Goal: Task Accomplishment & Management: Manage account settings

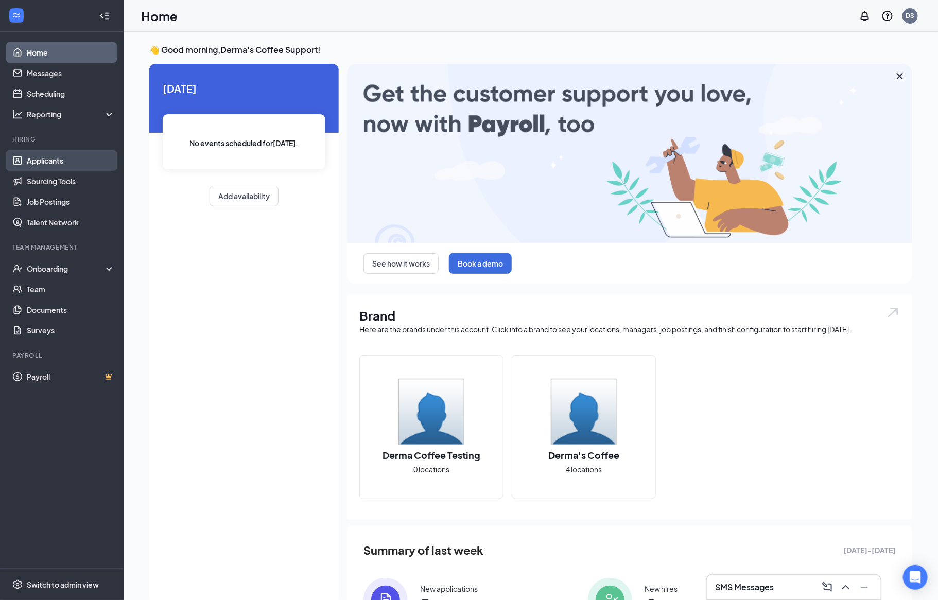
click at [62, 165] on link "Applicants" at bounding box center [71, 160] width 88 height 21
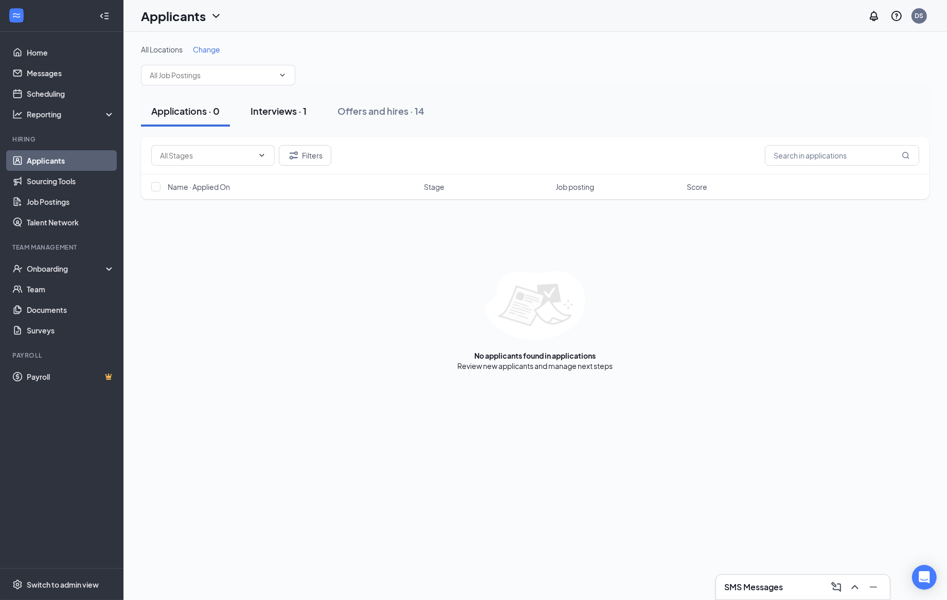
click at [291, 113] on div "Interviews · 1" at bounding box center [279, 110] width 56 height 13
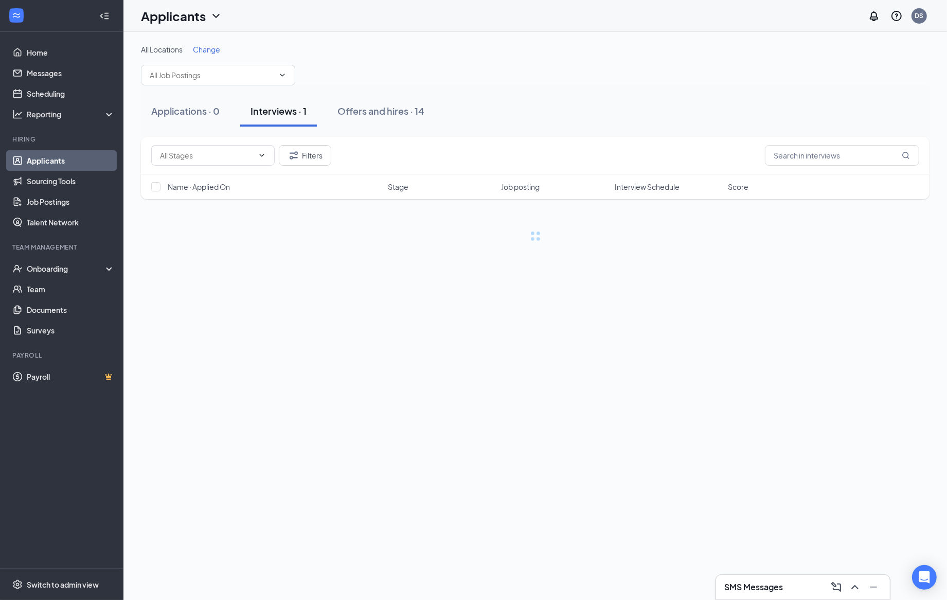
click at [442, 97] on div "Applications · 0 Interviews · 1 Offers and hires · 14" at bounding box center [535, 111] width 789 height 31
click at [389, 105] on div "Offers and hires · 14" at bounding box center [381, 110] width 87 height 13
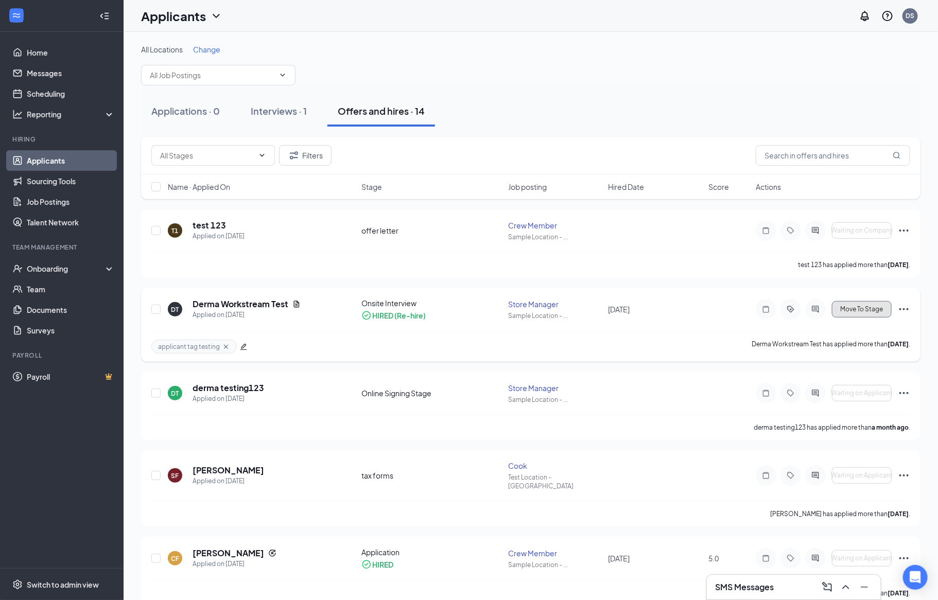
click at [857, 312] on span "Move To Stage" at bounding box center [861, 309] width 43 height 7
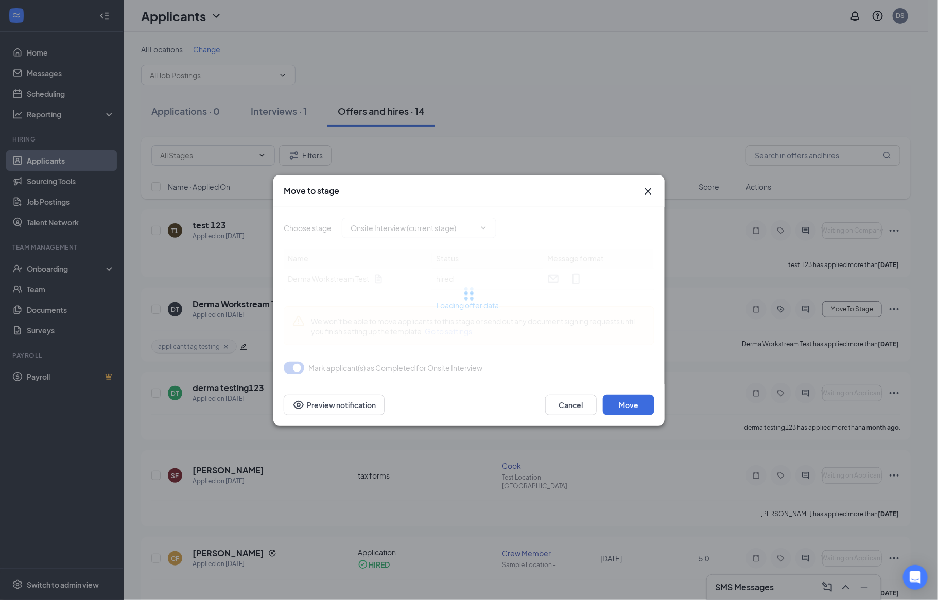
type input "Online Signing Stage (next stage)"
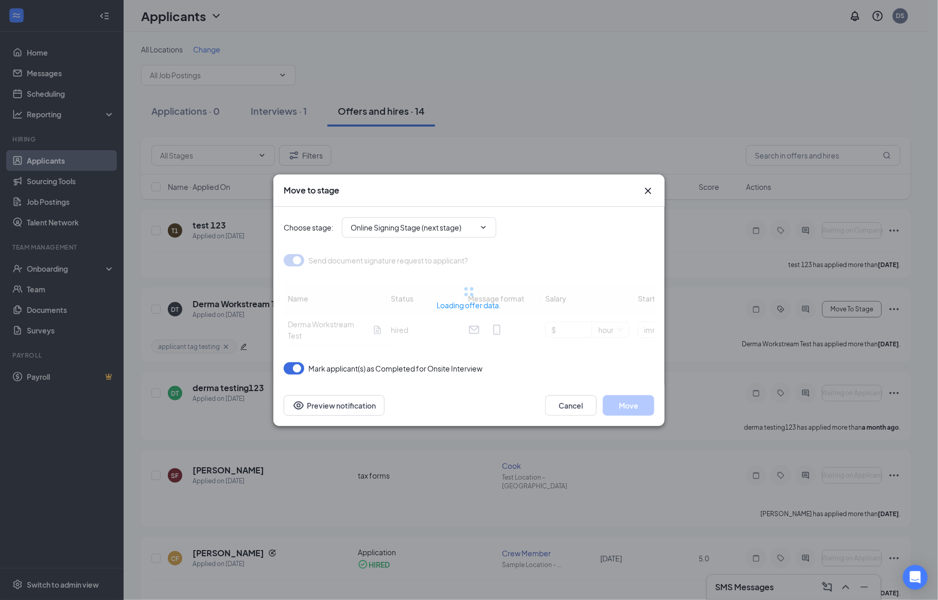
type input "Position Title"
type input "Manager's Name"
type input "Manager's Title"
type input ""annual salary" or "hourly rate""
type input ""is not" or "is""
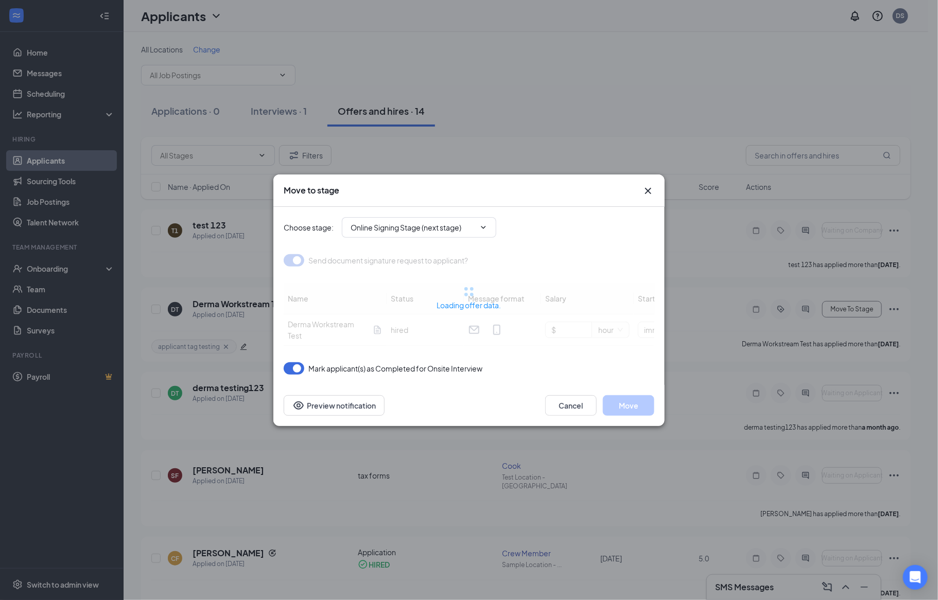
type input "ENTER SCHEDULE"
type input ""30", "60", or "90""
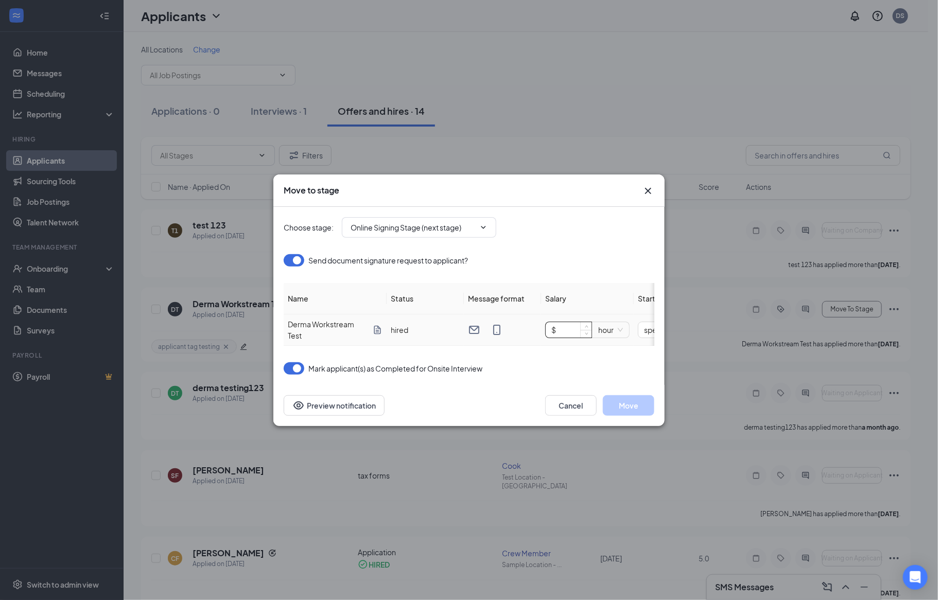
click at [563, 326] on input "$" at bounding box center [568, 329] width 46 height 15
type input "$ 10"
click at [509, 323] on input "ENTER SCHEDULE" at bounding box center [530, 330] width 74 height 16
click at [536, 324] on input "ENTER SCHEDULE" at bounding box center [530, 330] width 74 height 16
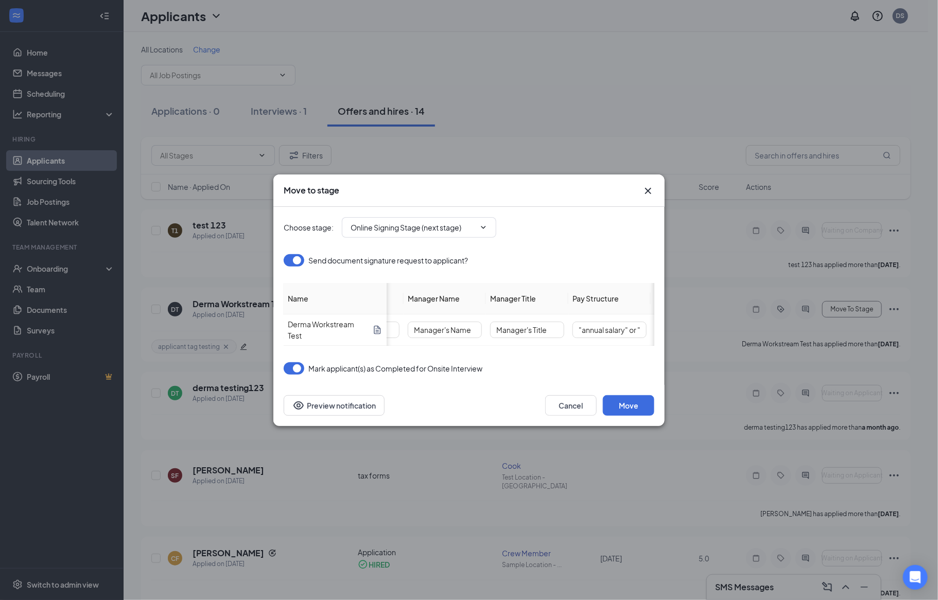
scroll to position [0, 464]
click at [539, 325] on input "Manager's Title" at bounding box center [529, 330] width 74 height 16
drag, startPoint x: 564, startPoint y: 324, endPoint x: 456, endPoint y: 326, distance: 108.1
click at [456, 326] on tr "Derma Workstream Test hired $ 10 hour specific_date [DATE] Position Title Manag…" at bounding box center [359, 329] width 1081 height 31
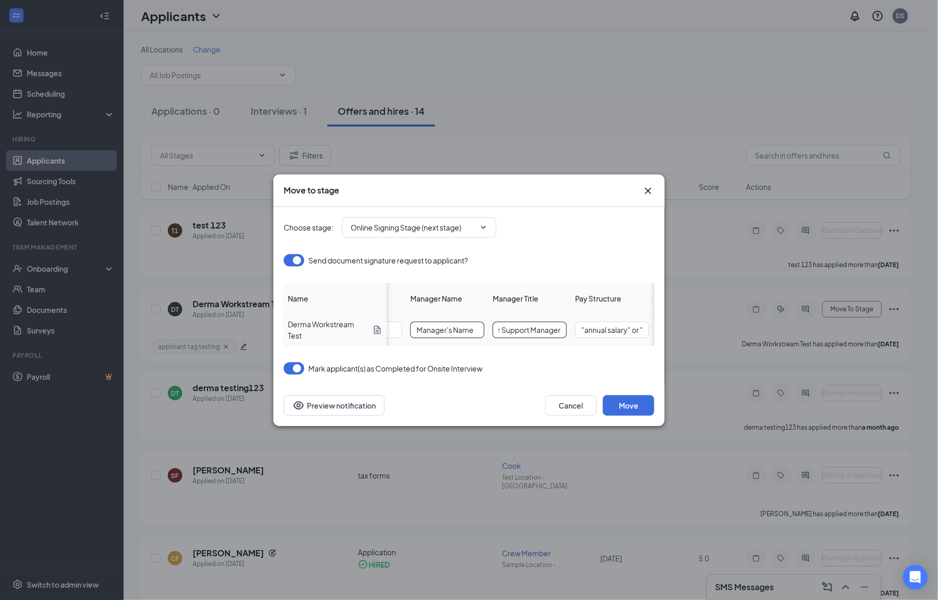
type input "Customer Support Manager"
click at [471, 326] on input "Manager's Name" at bounding box center [447, 330] width 74 height 16
drag, startPoint x: 476, startPoint y: 323, endPoint x: 336, endPoint y: 306, distance: 141.0
click at [336, 306] on table "Name Status Message format Salary Start date Position Title Manager Name Manage…" at bounding box center [359, 314] width 1081 height 63
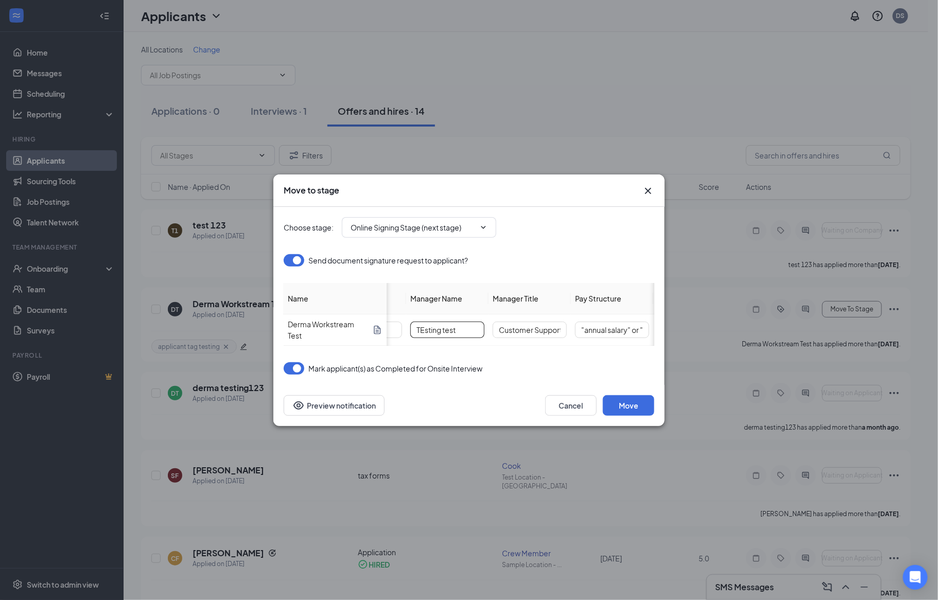
type input "TEsting test"
click at [642, 414] on button "Move" at bounding box center [628, 405] width 51 height 21
